Goal: Transaction & Acquisition: Purchase product/service

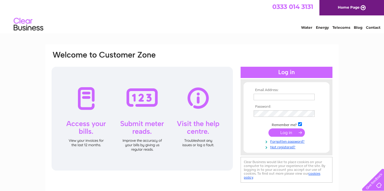
type input "carolinefieldhouse@btinternet.com"
click at [288, 128] on input "submit" at bounding box center [286, 132] width 36 height 8
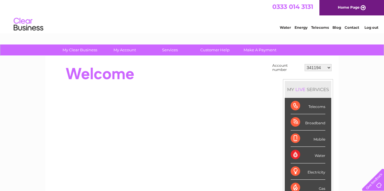
click at [327, 66] on select "341194 30305631" at bounding box center [317, 67] width 27 height 7
click at [329, 68] on select "341194 30305631" at bounding box center [317, 67] width 27 height 7
select select "30305631"
click at [304, 64] on select "341194 30305631" at bounding box center [317, 67] width 27 height 7
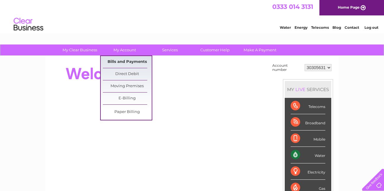
click at [124, 59] on link "Bills and Payments" at bounding box center [127, 62] width 49 height 12
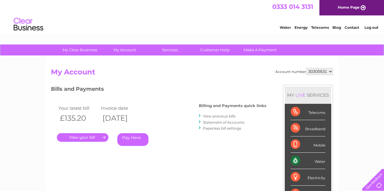
click at [140, 136] on link "Pay Here" at bounding box center [132, 139] width 31 height 13
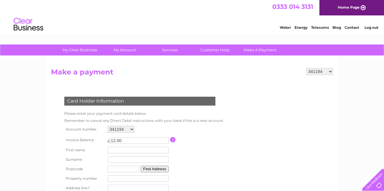
click at [131, 129] on select "341194 30305631" at bounding box center [120, 129] width 27 height 7
select select "30305631"
click at [107, 126] on select "341194 30305631" at bounding box center [120, 129] width 27 height 7
click at [132, 150] on input "text" at bounding box center [139, 150] width 62 height 7
type input "[PERSON_NAME]"
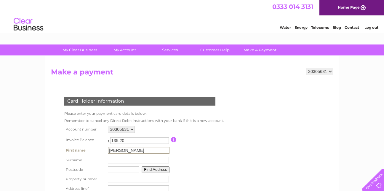
type input "FIELDHOUSE"
type input "S60 5SG"
type input "[STREET_ADDRESS]"
type input "Catcliffe"
type input "Rotherham"
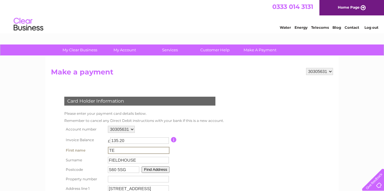
type input "T"
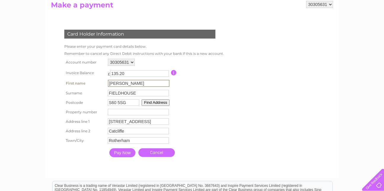
scroll to position [87, 0]
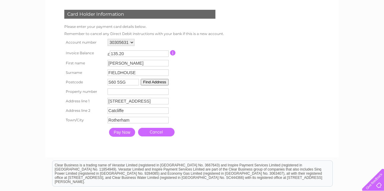
click at [126, 132] on input "Pay Now" at bounding box center [122, 132] width 26 height 9
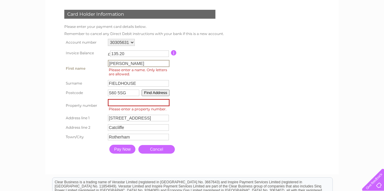
click at [125, 63] on input "[PERSON_NAME]" at bounding box center [139, 63] width 62 height 7
type input "T"
click at [123, 102] on input "number" at bounding box center [139, 102] width 62 height 7
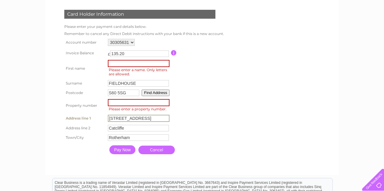
click at [114, 118] on input "[STREET_ADDRESS]" at bounding box center [139, 118] width 62 height 7
type input "[GEOGRAPHIC_DATA]"
click at [115, 101] on input "number" at bounding box center [139, 102] width 62 height 7
type input "38"
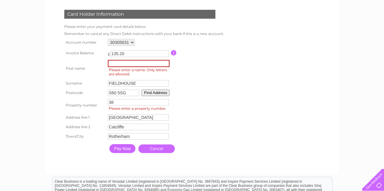
click at [123, 151] on input "Pay Now" at bounding box center [122, 148] width 26 height 9
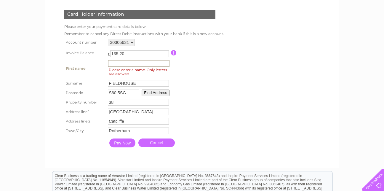
click at [118, 65] on input "text" at bounding box center [139, 63] width 62 height 7
type input "[PERSON_NAME]"
click at [126, 143] on input "Pay Now" at bounding box center [122, 142] width 26 height 9
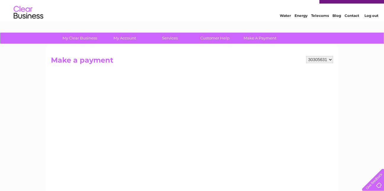
scroll to position [0, 0]
